Goal: Task Accomplishment & Management: Manage account settings

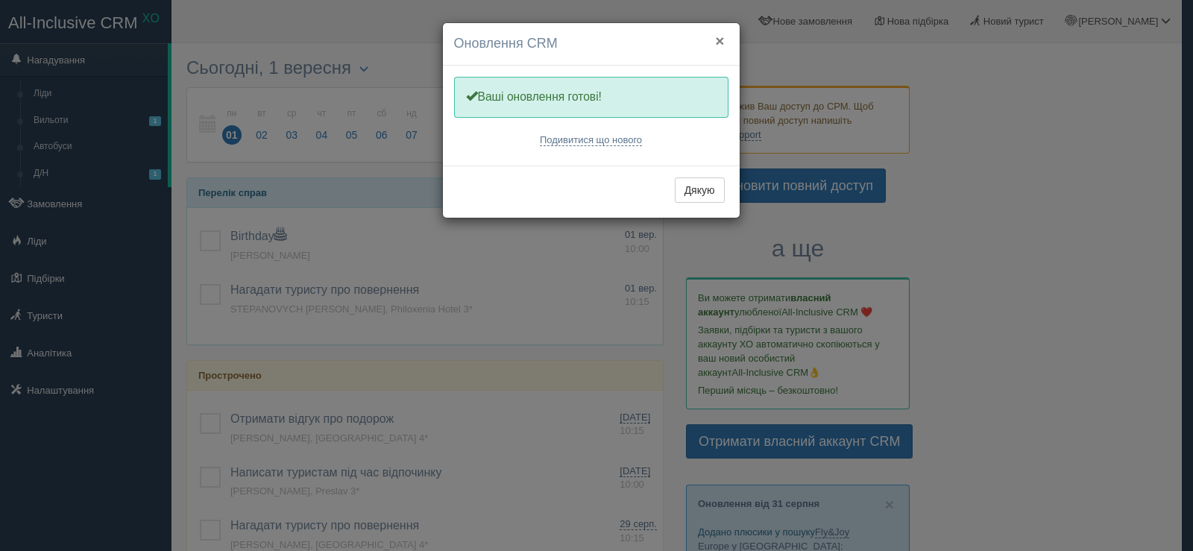
click at [721, 38] on button "×" at bounding box center [719, 41] width 9 height 16
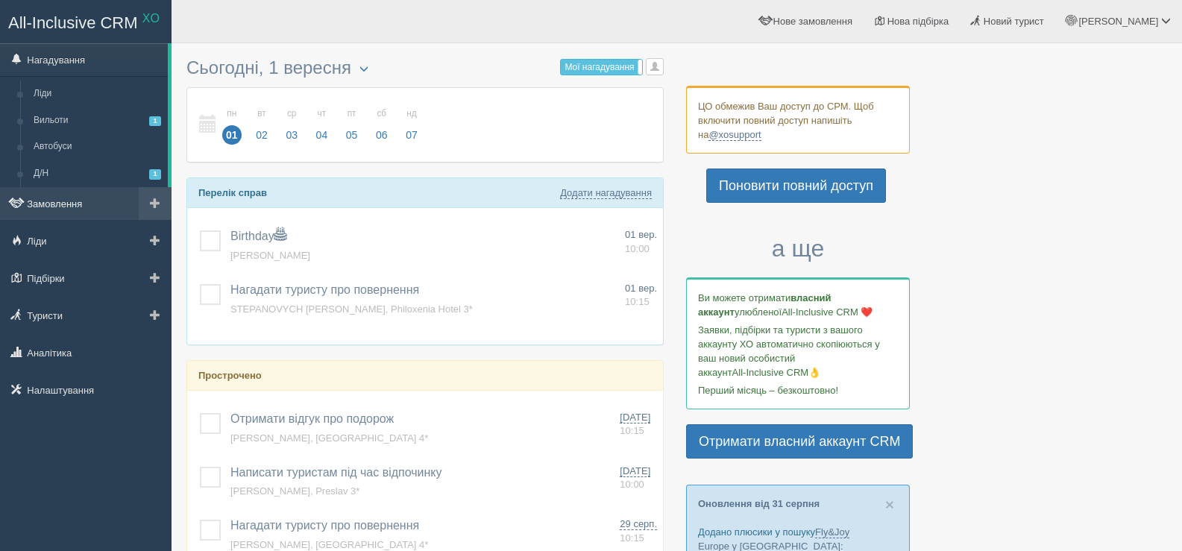
click at [65, 200] on link "Замовлення" at bounding box center [86, 203] width 172 height 33
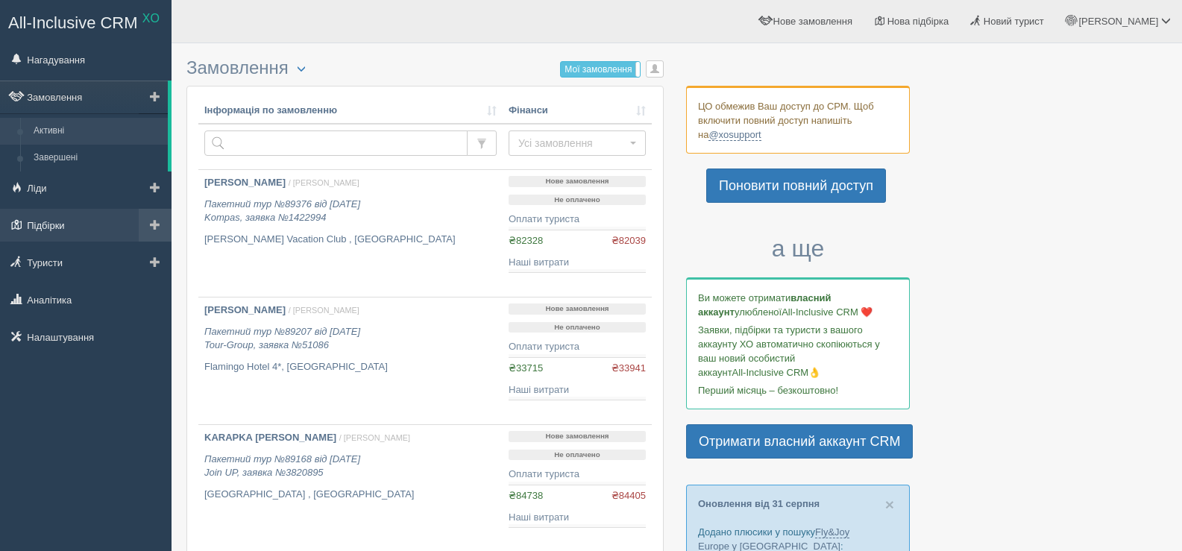
click at [62, 219] on link "Підбірки" at bounding box center [86, 225] width 172 height 33
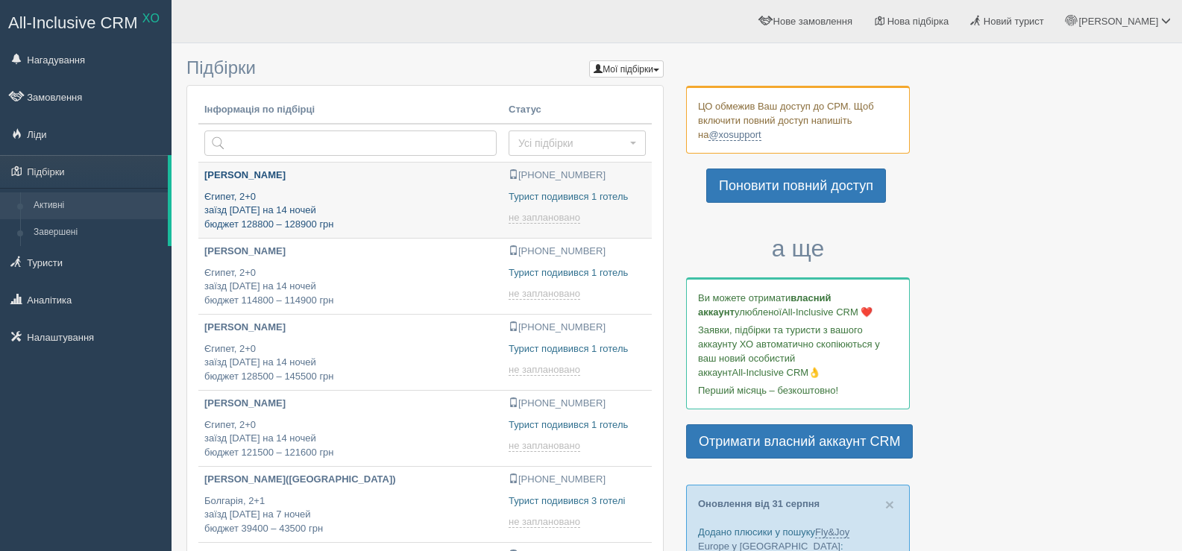
type input "2025-09-01 17:20"
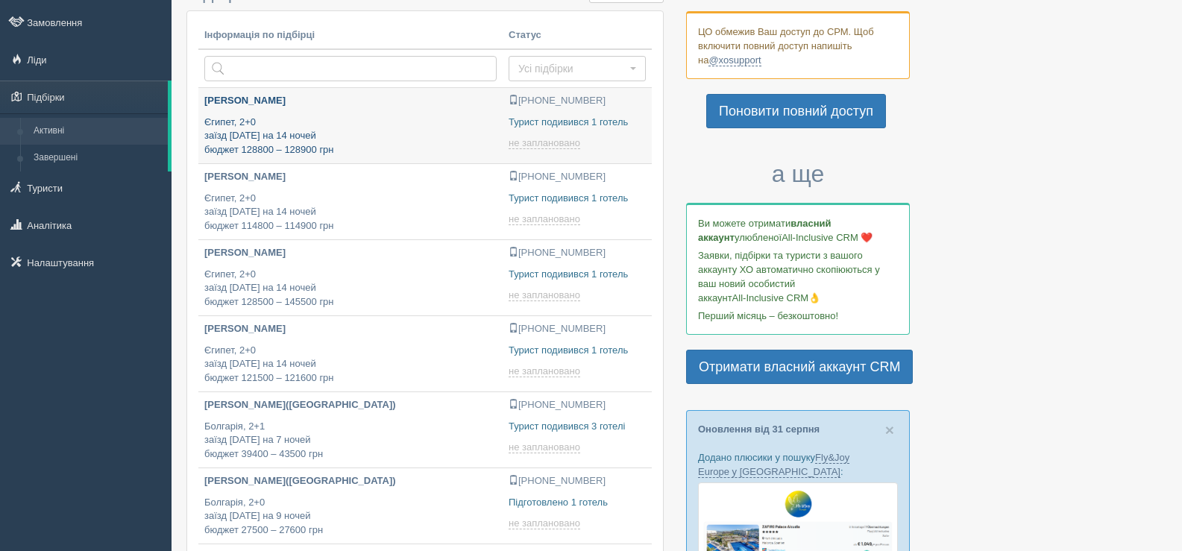
type input "2025-09-01 16:40"
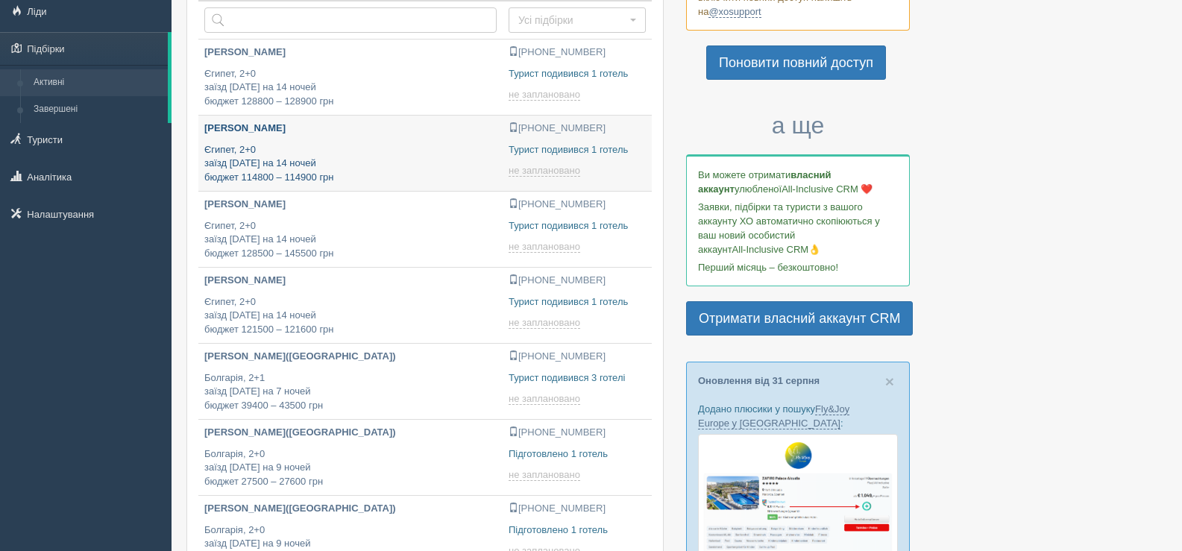
scroll to position [149, 0]
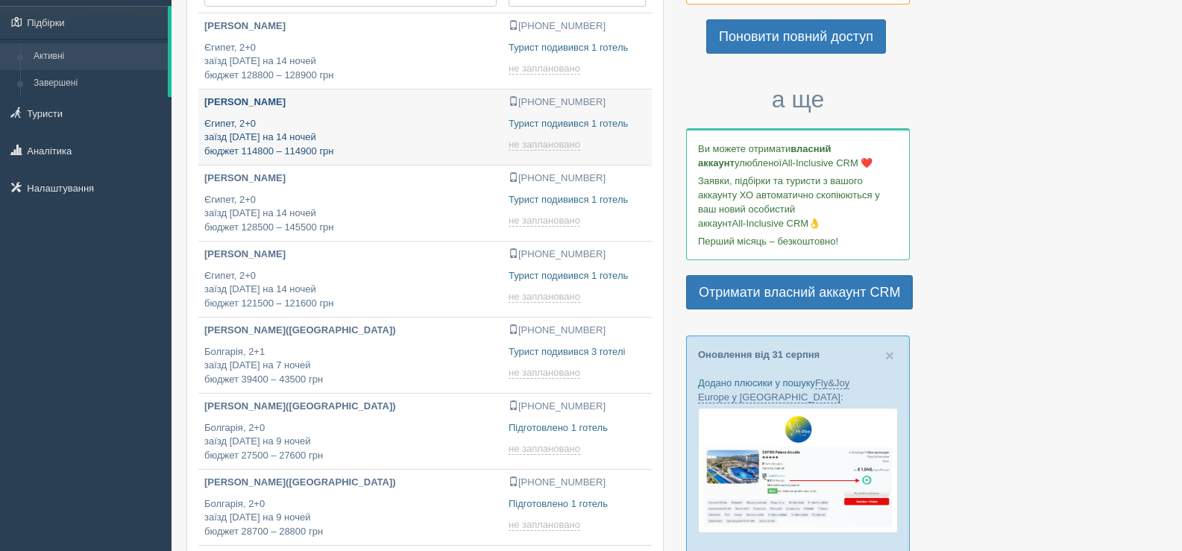
type input "[DATE] 16:20"
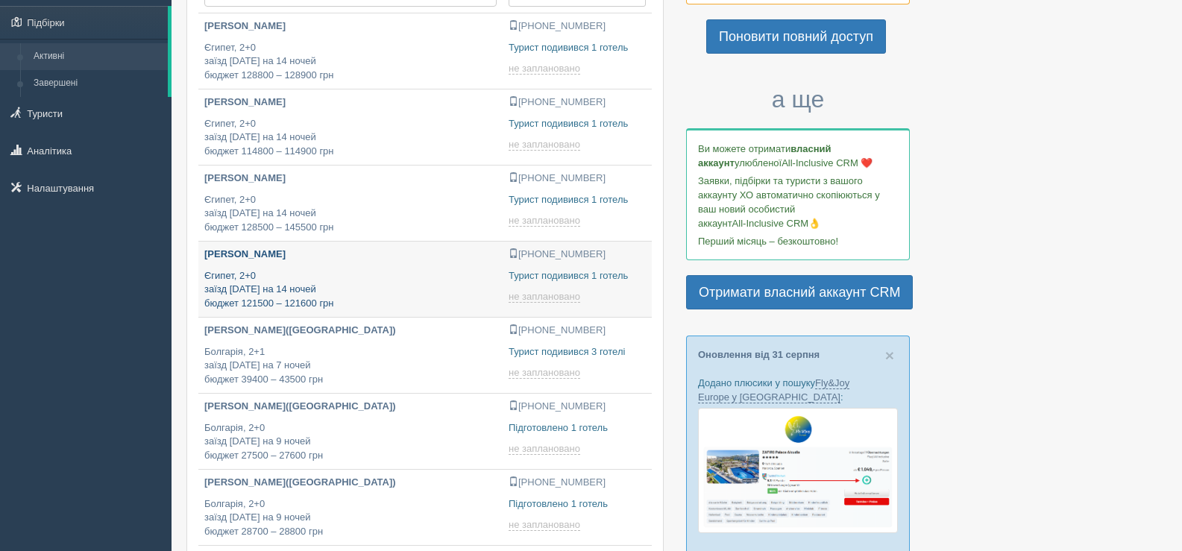
type input "2025-09-01 16:05"
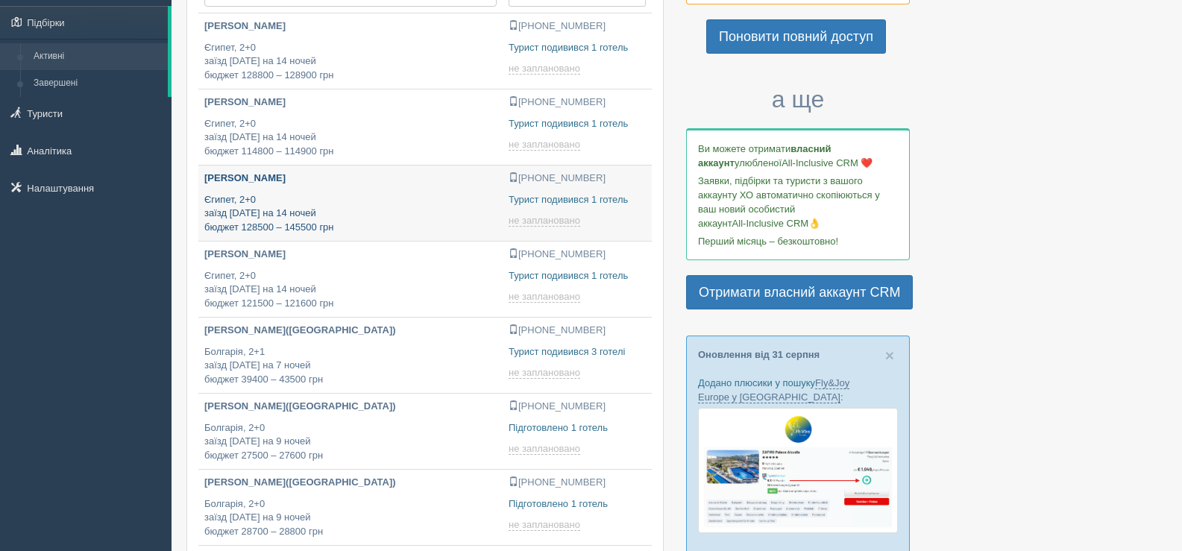
click at [378, 183] on p "[PERSON_NAME]" at bounding box center [350, 179] width 292 height 14
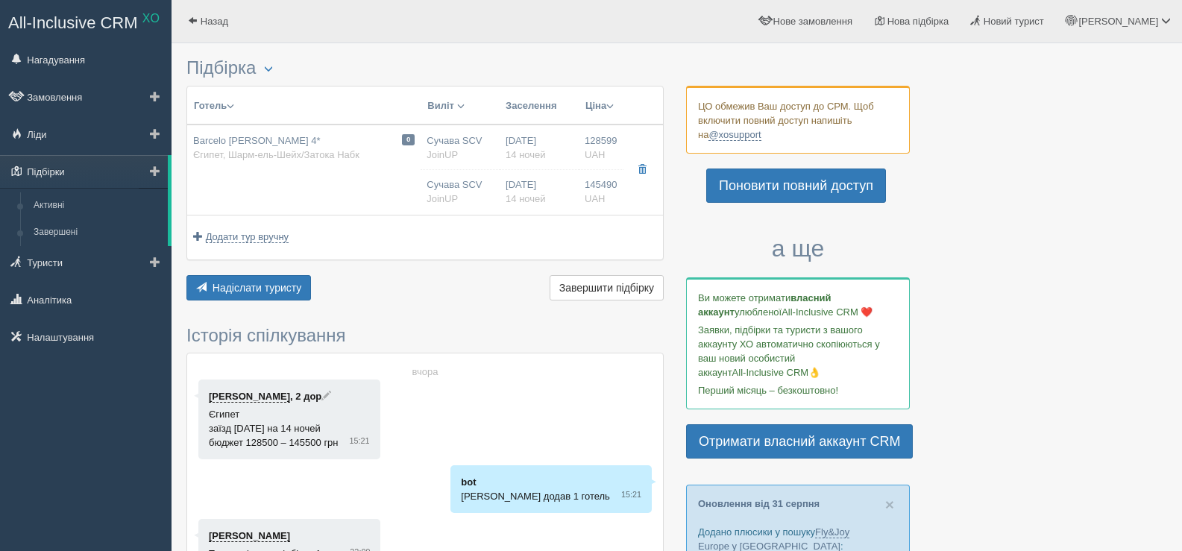
click at [57, 169] on link "Підбірки" at bounding box center [84, 171] width 168 height 33
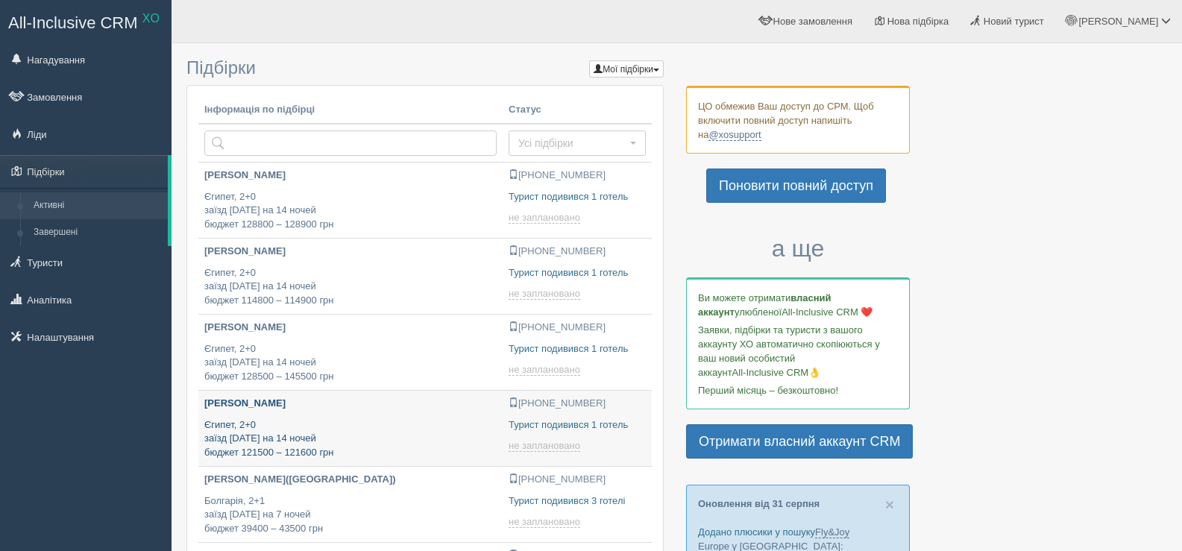
type input "[DATE] 16:05"
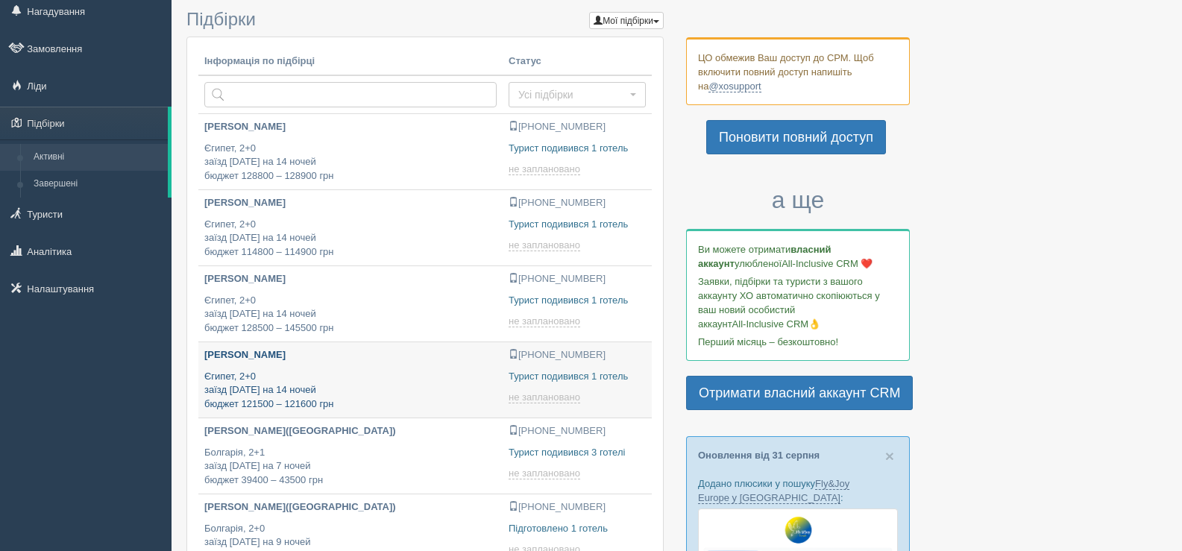
scroll to position [75, 0]
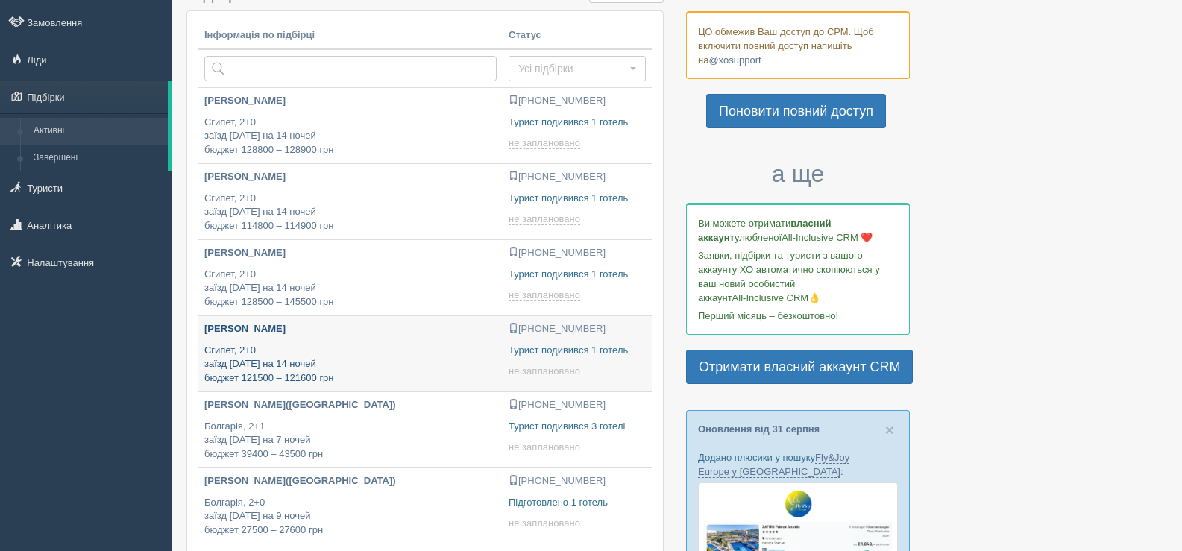
type input "[DATE] 19:40"
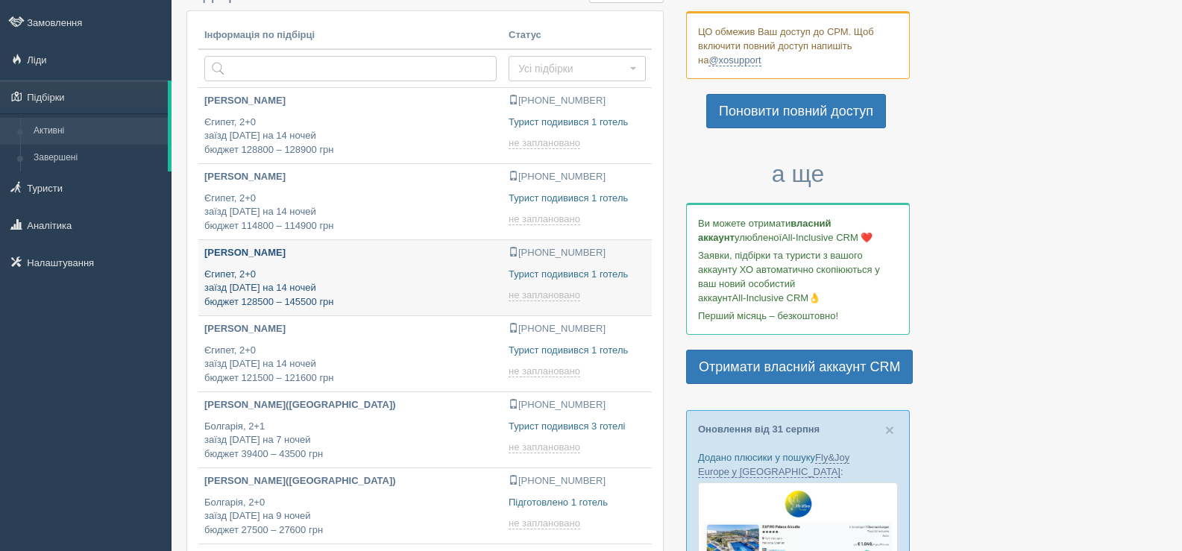
type input "[DATE] 16:20"
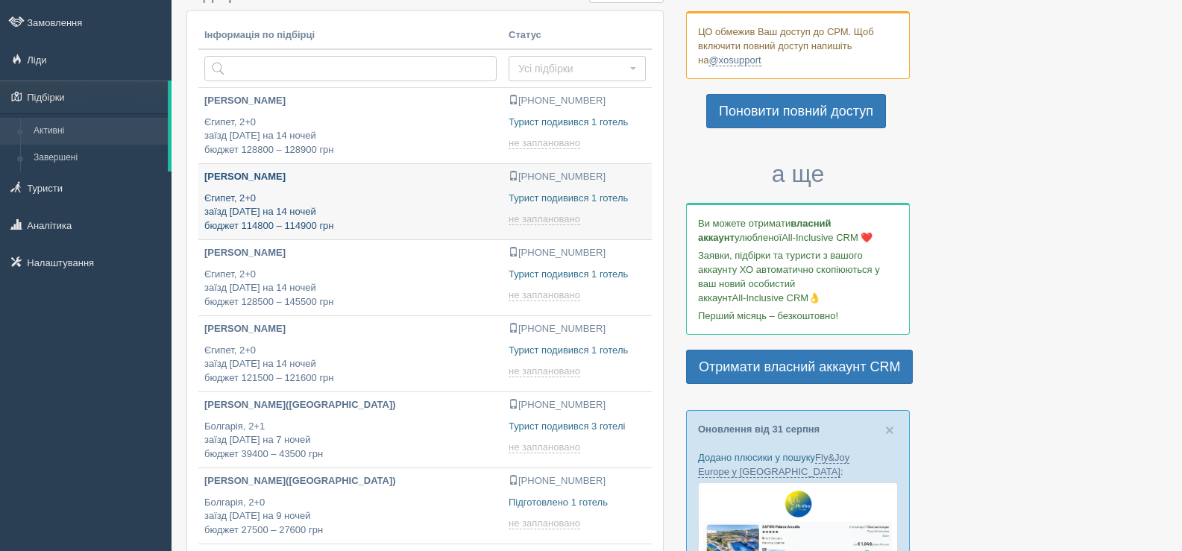
click at [385, 198] on p "Єгипет, 2+0 заїзд 3 жовтня на 14 ночей бюджет 114800 – 114900 грн" at bounding box center [350, 213] width 292 height 42
type input "[DATE] 16:40"
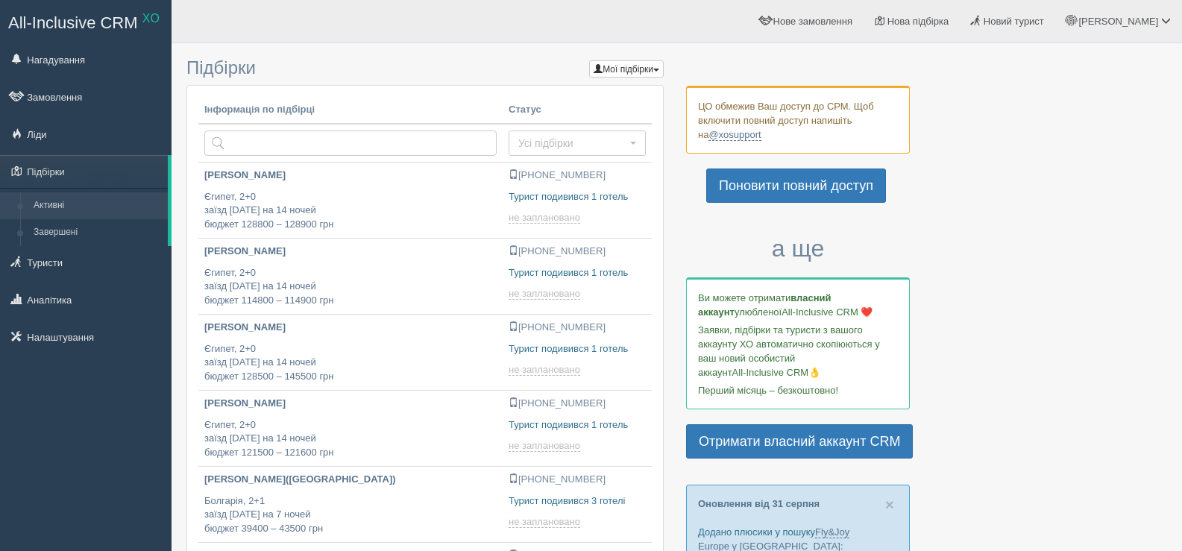
scroll to position [75, 0]
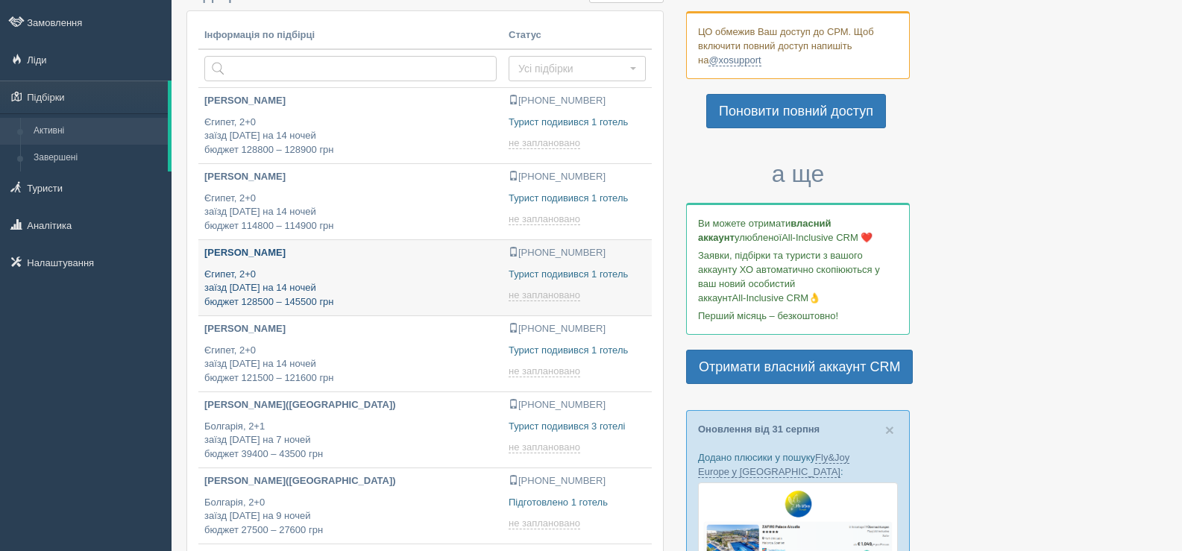
click at [384, 293] on p "Єгипет, 2+0 заїзд 3 жовтня на 14 ночей бюджет 128500 – 145500 грн" at bounding box center [350, 289] width 292 height 42
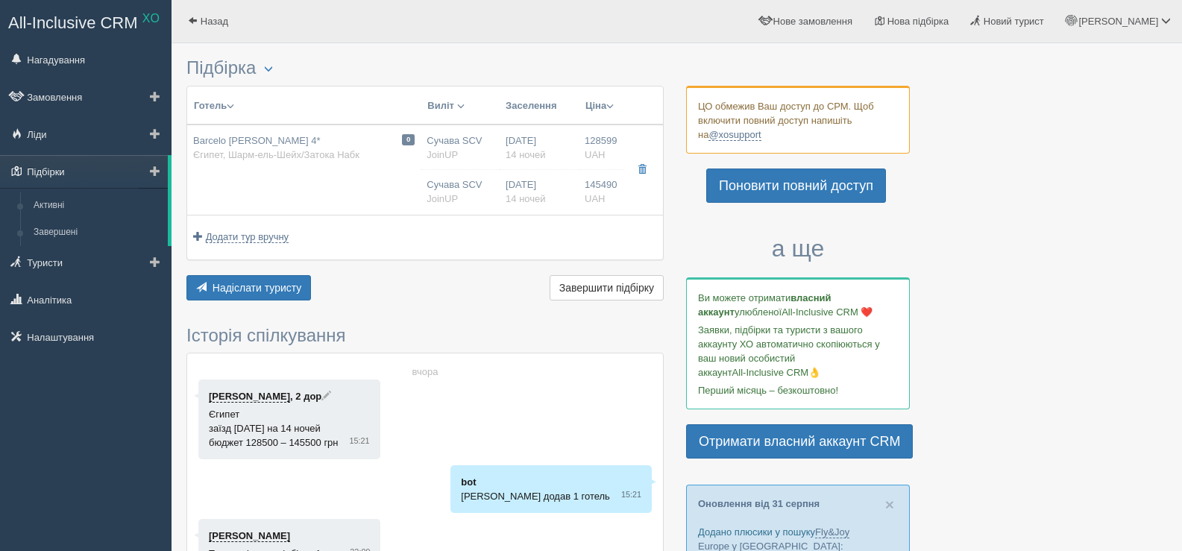
click at [89, 173] on link "Підбірки" at bounding box center [84, 171] width 168 height 33
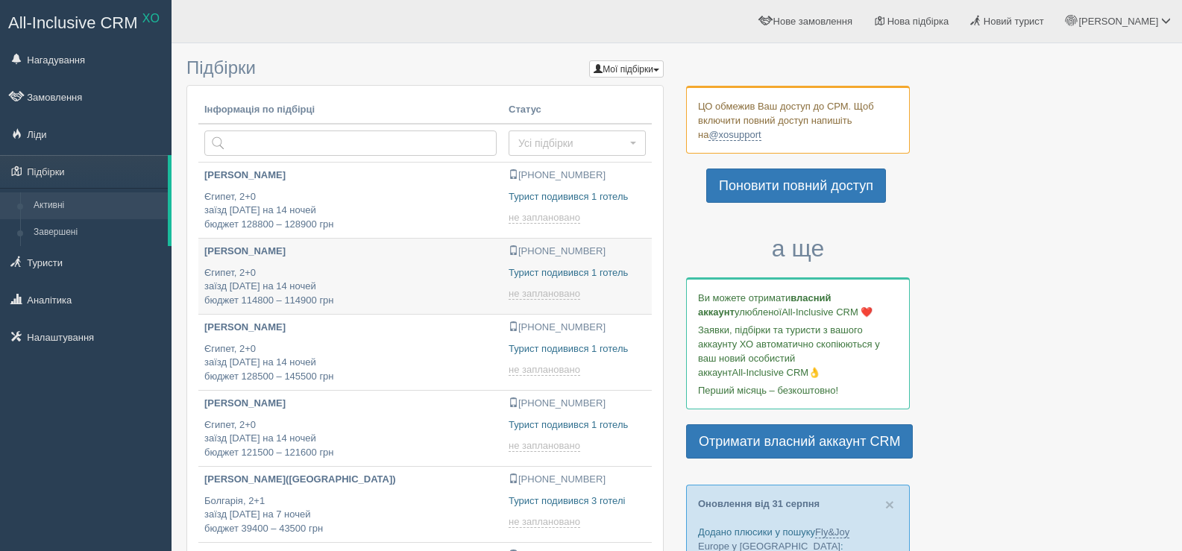
type input "[DATE] 16:40"
click at [776, 192] on link "Поновити повний доступ" at bounding box center [796, 186] width 180 height 34
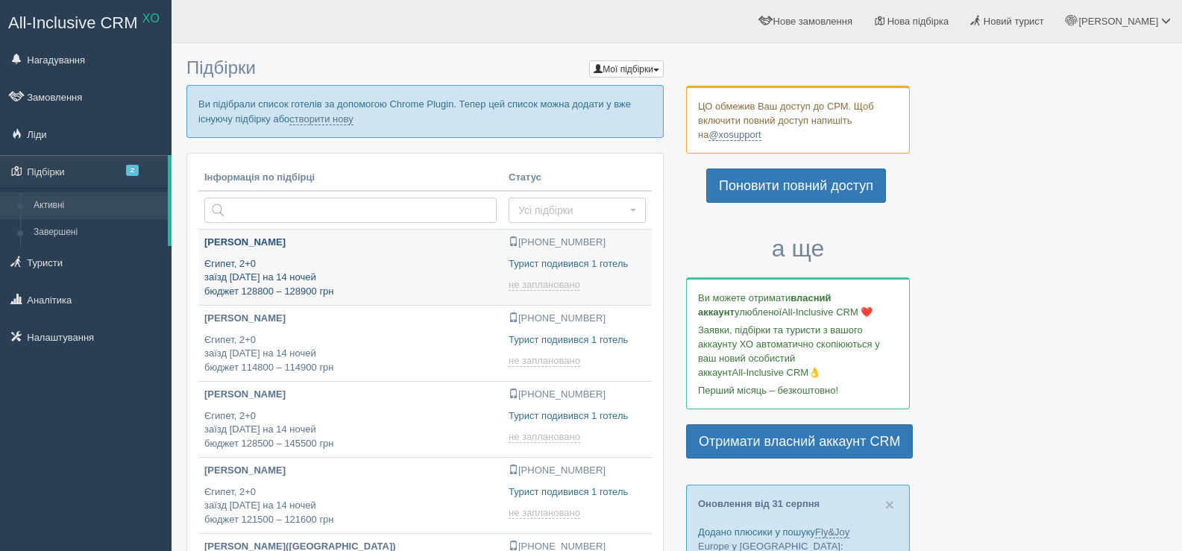
type input "[DATE] 17:20"
click at [134, 169] on span "2" at bounding box center [132, 170] width 13 height 11
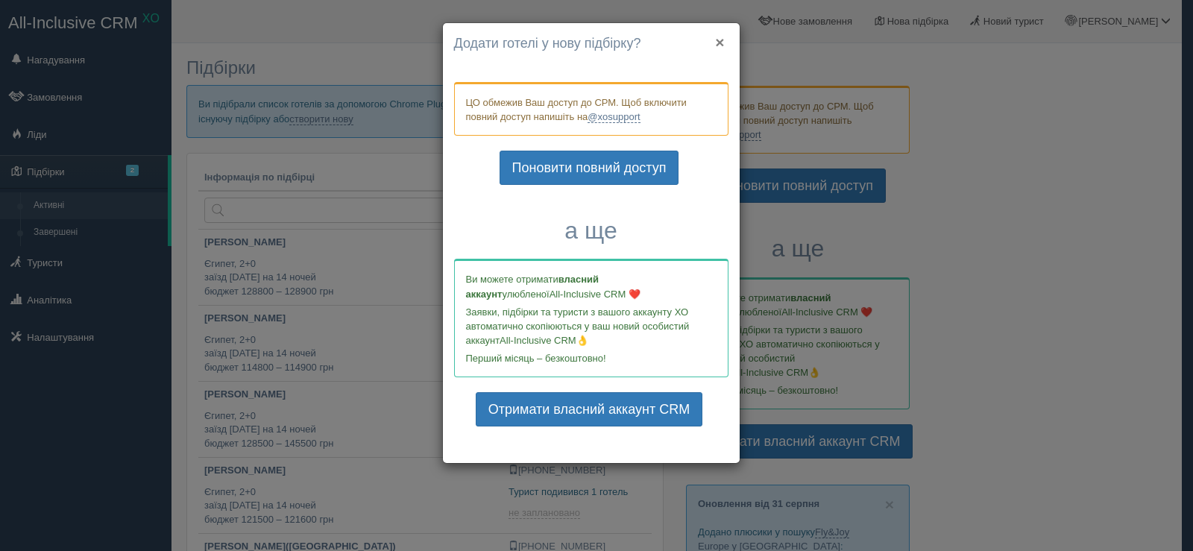
click at [721, 40] on button "×" at bounding box center [719, 42] width 9 height 16
